Goal: Transaction & Acquisition: Purchase product/service

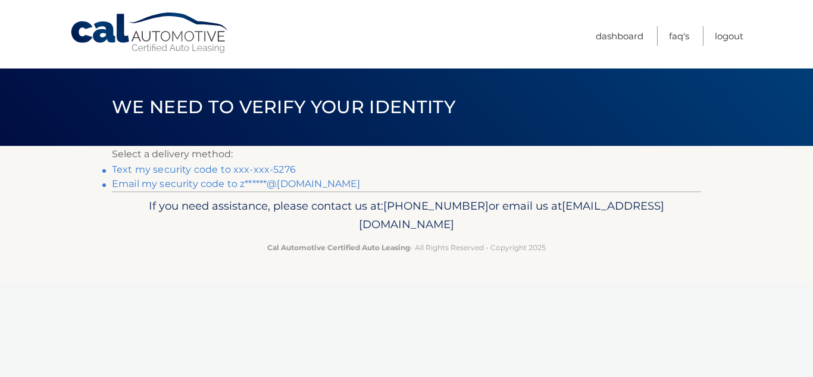
click at [272, 167] on link "Text my security code to xxx-xxx-5276" at bounding box center [204, 169] width 184 height 11
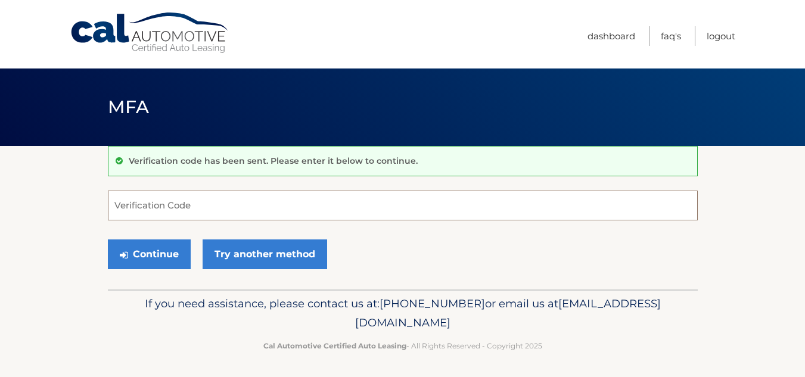
click at [203, 211] on input "Verification Code" at bounding box center [403, 206] width 590 height 30
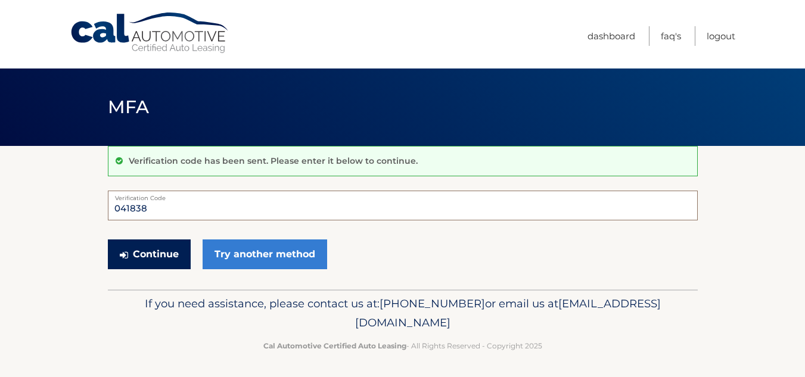
type input "041838"
click at [157, 252] on button "Continue" at bounding box center [149, 254] width 83 height 30
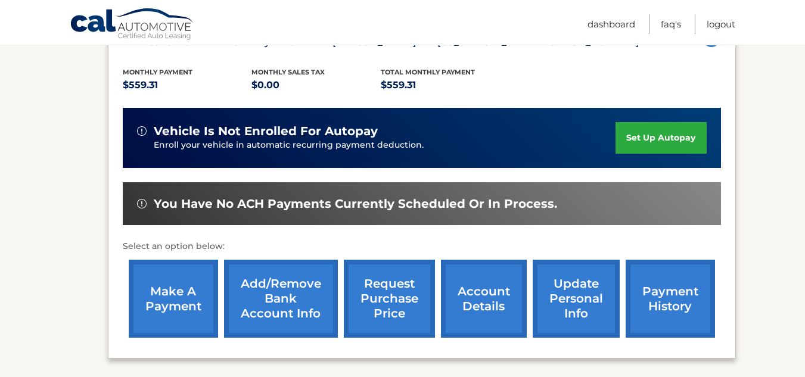
scroll to position [238, 0]
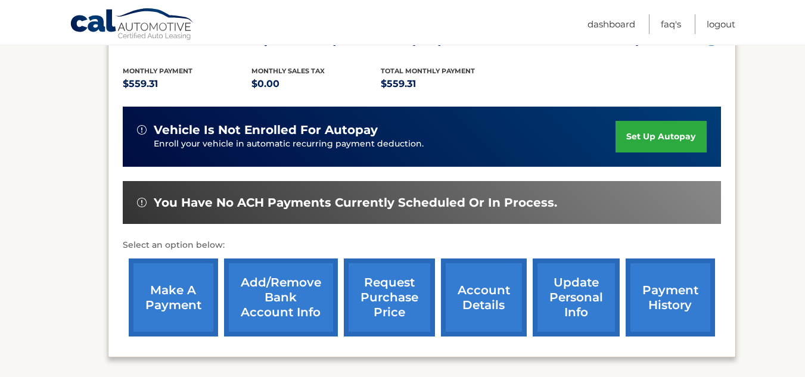
click at [154, 316] on link "make a payment" at bounding box center [173, 297] width 89 height 78
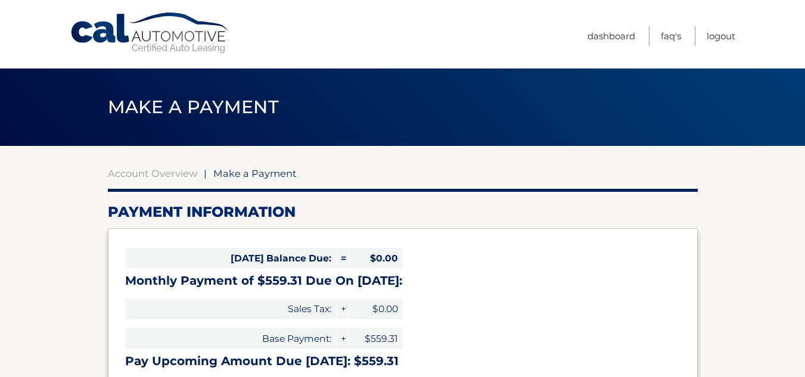
select select "OTgyOWRkNDMtNmMxNi00NTJhLWE2OTEtZTFhNDQyNmFkYzgz"
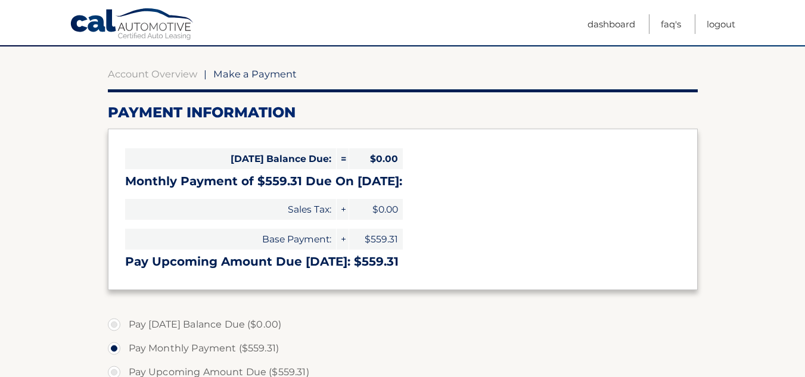
scroll to position [110, 0]
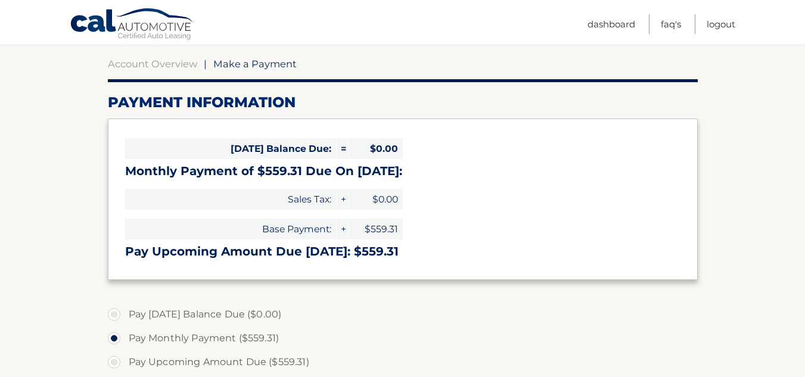
click at [757, 174] on section "Account Overview | Make a Payment Payment Information Today's Balance Due: = $0…" at bounding box center [402, 343] width 805 height 615
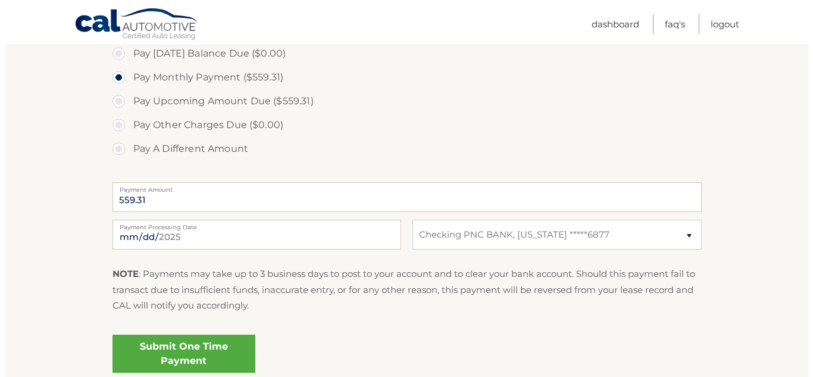
scroll to position [373, 0]
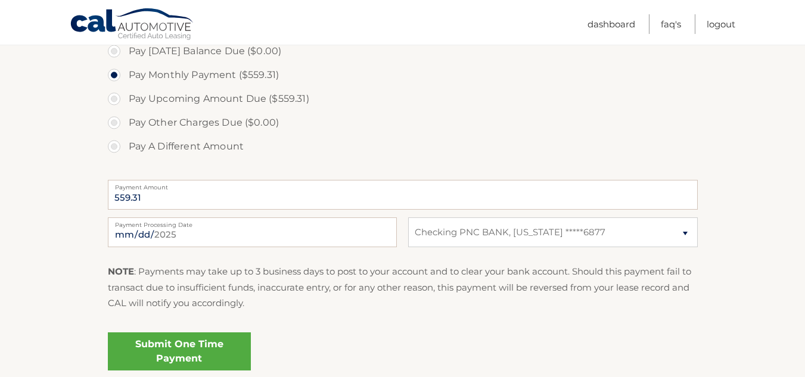
click at [205, 353] on link "Submit One Time Payment" at bounding box center [179, 351] width 143 height 38
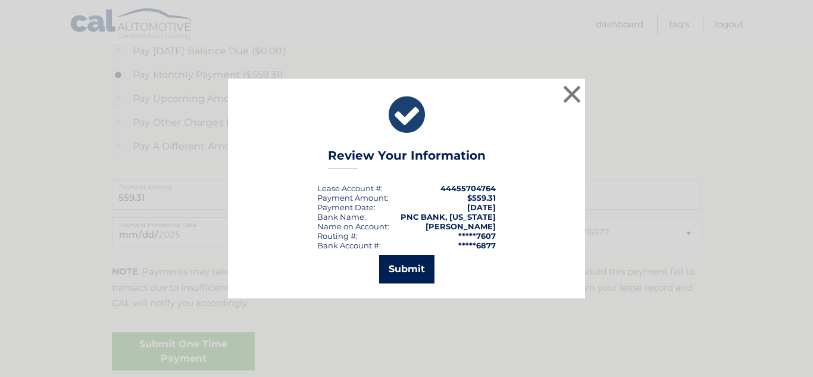
click at [395, 273] on button "Submit" at bounding box center [406, 269] width 55 height 29
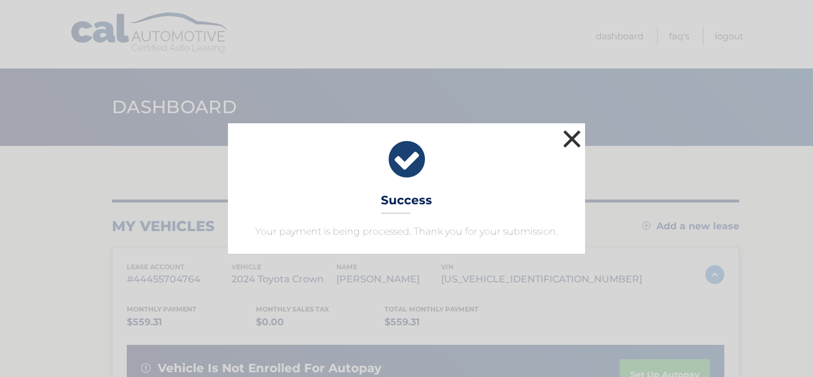
click at [575, 135] on button "×" at bounding box center [572, 139] width 24 height 24
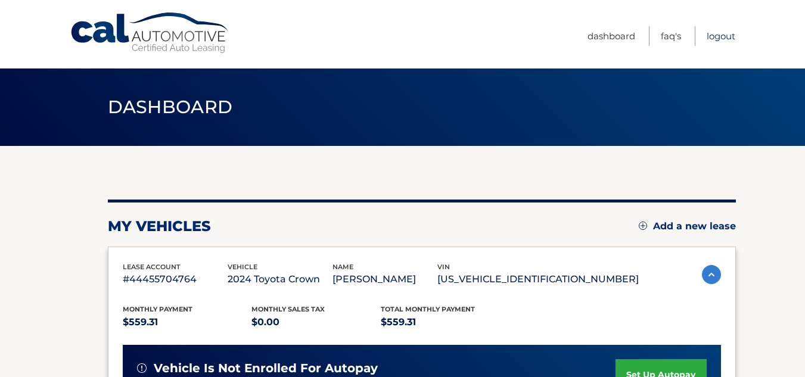
click at [712, 33] on link "Logout" at bounding box center [720, 36] width 29 height 20
